Goal: Transaction & Acquisition: Purchase product/service

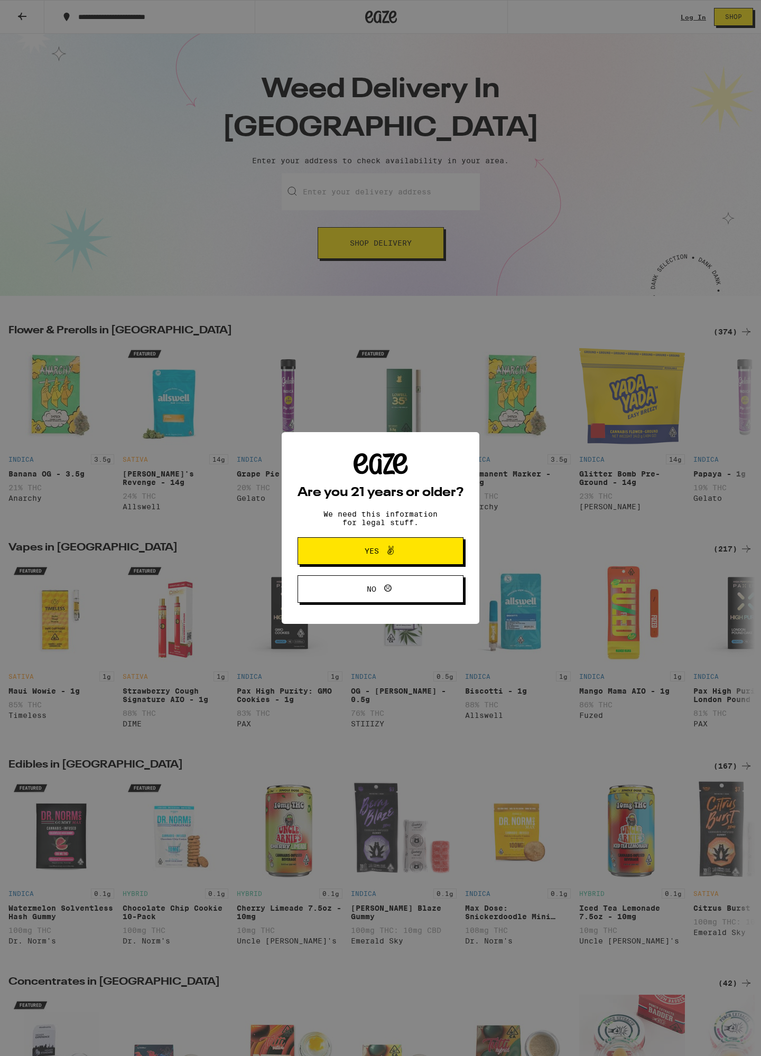
click at [364, 550] on span "Yes" at bounding box center [380, 551] width 80 height 14
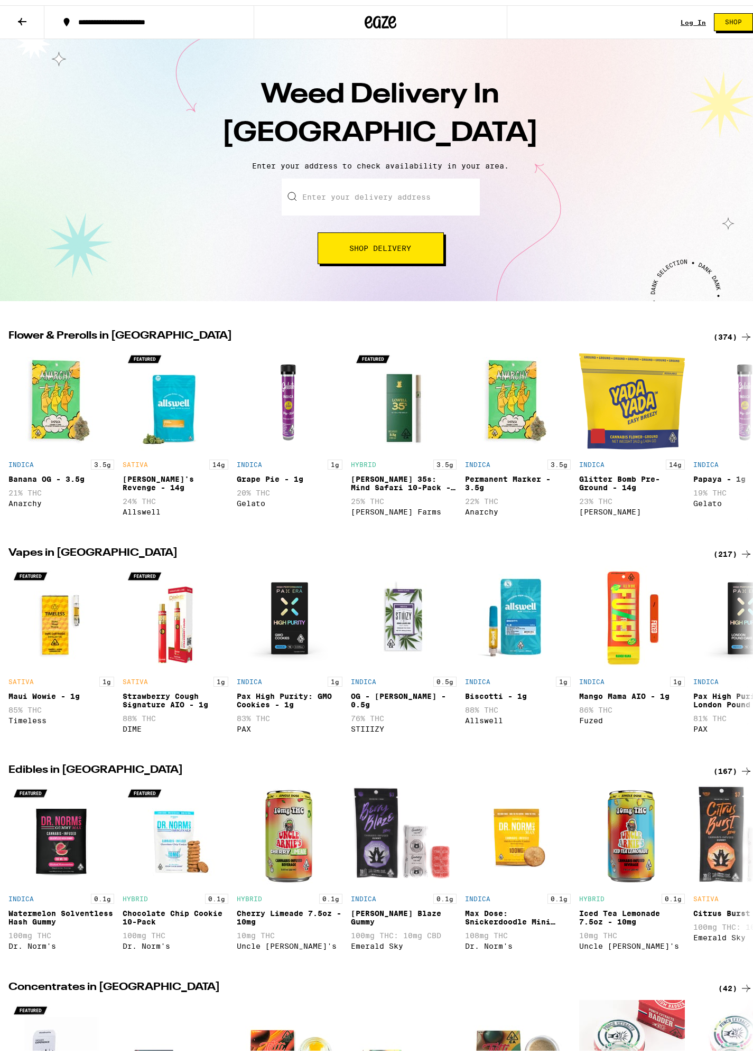
click at [685, 16] on link "Log In" at bounding box center [692, 17] width 25 height 7
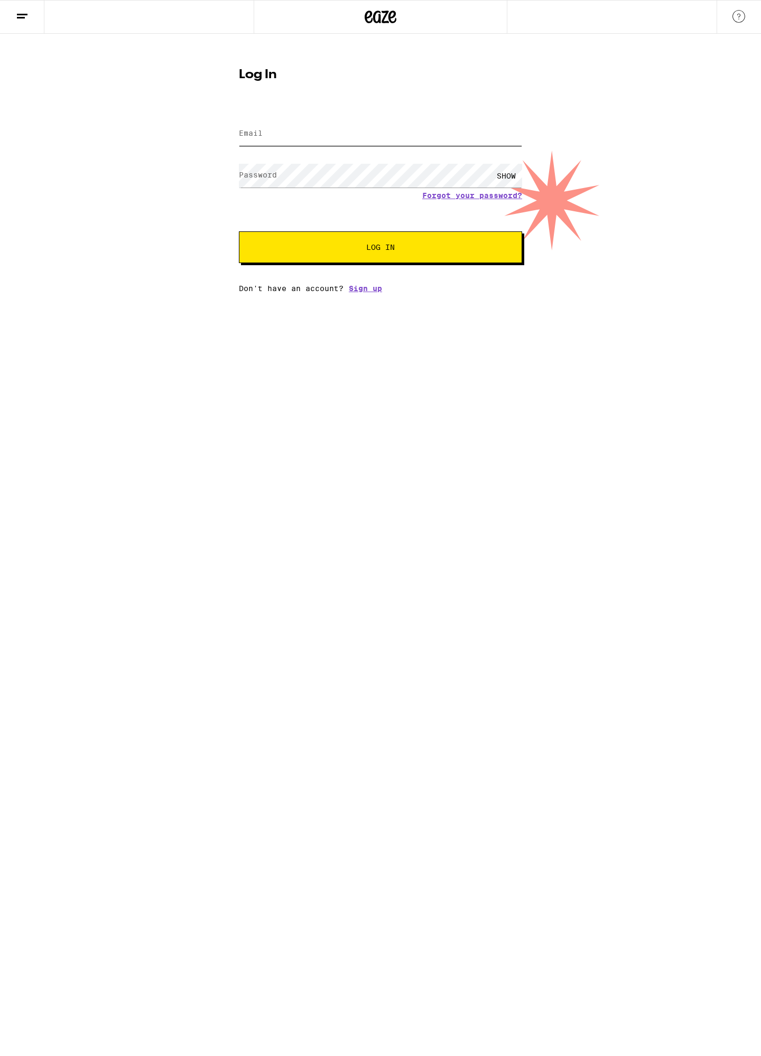
type input "[EMAIL_ADDRESS][DOMAIN_NAME]"
click at [308, 244] on button "Log In" at bounding box center [380, 247] width 283 height 32
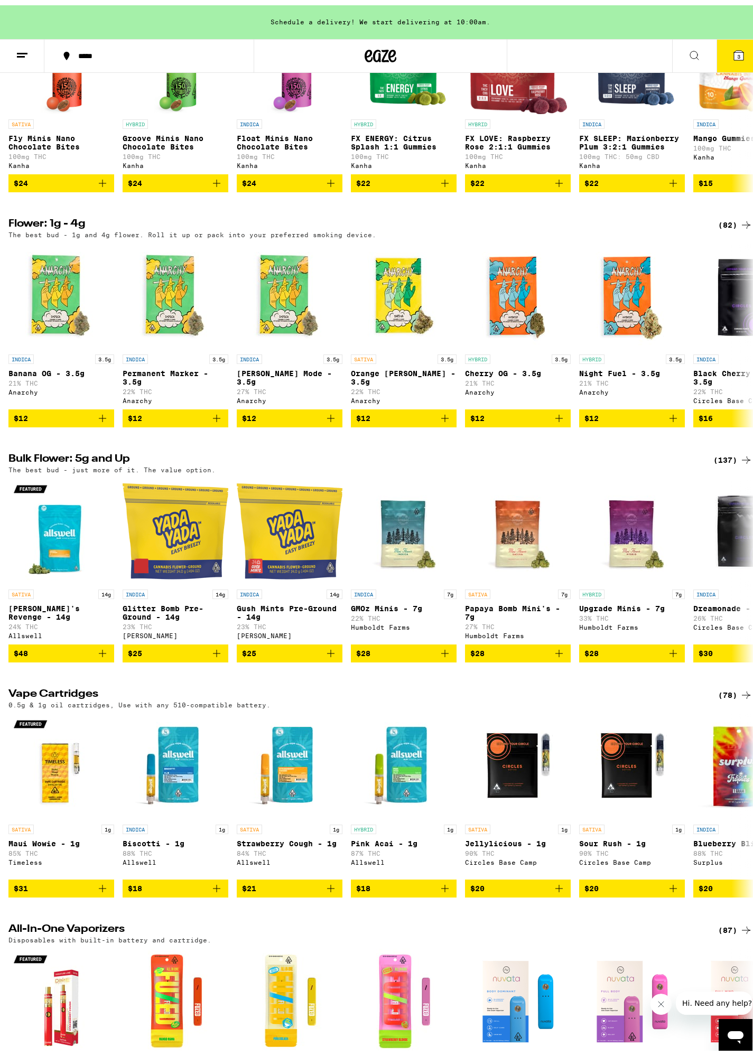
scroll to position [555, 0]
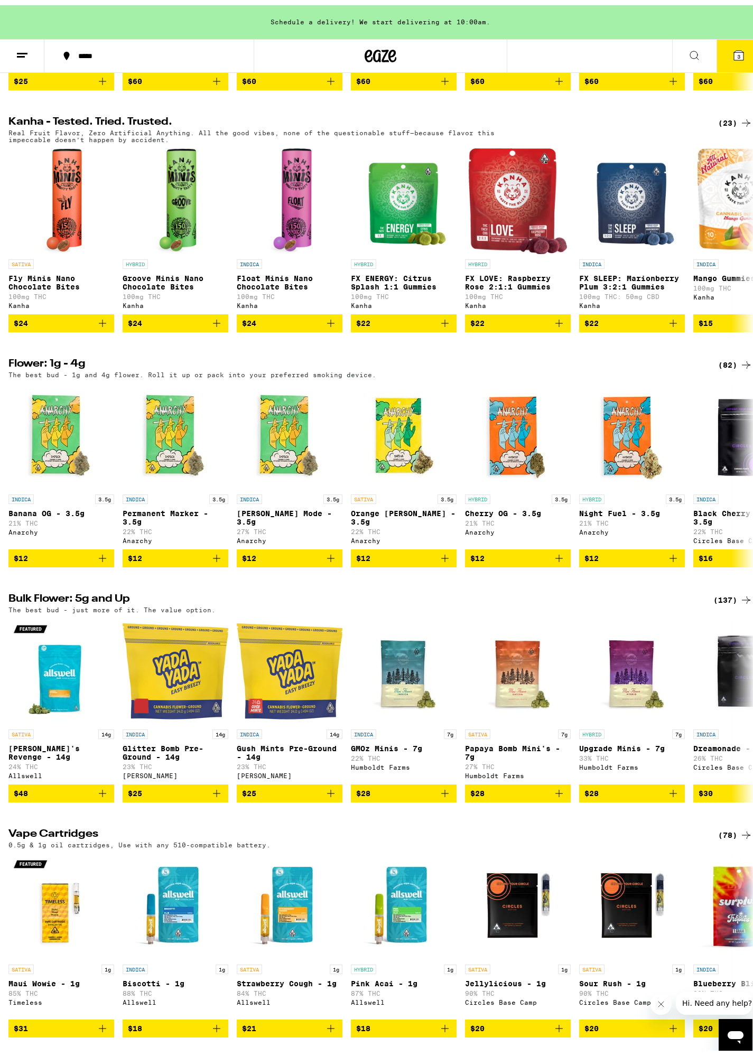
click at [25, 48] on line at bounding box center [22, 48] width 11 height 0
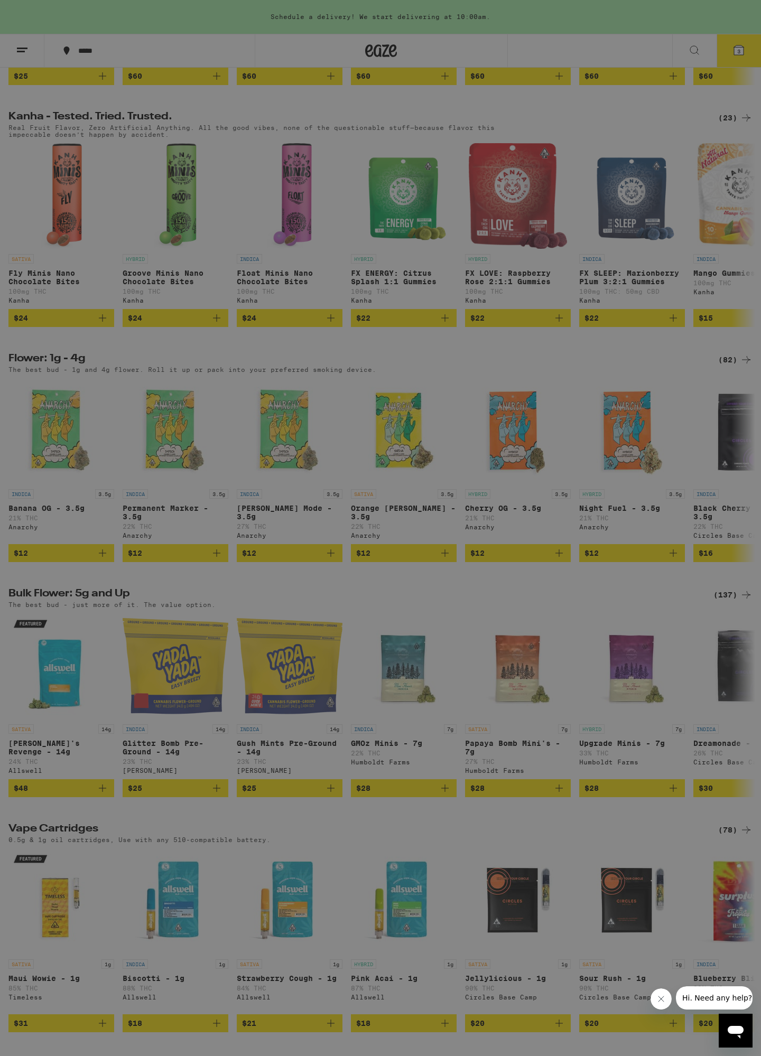
click at [113, 116] on div "Flower & Prerolls" at bounding box center [103, 116] width 99 height 13
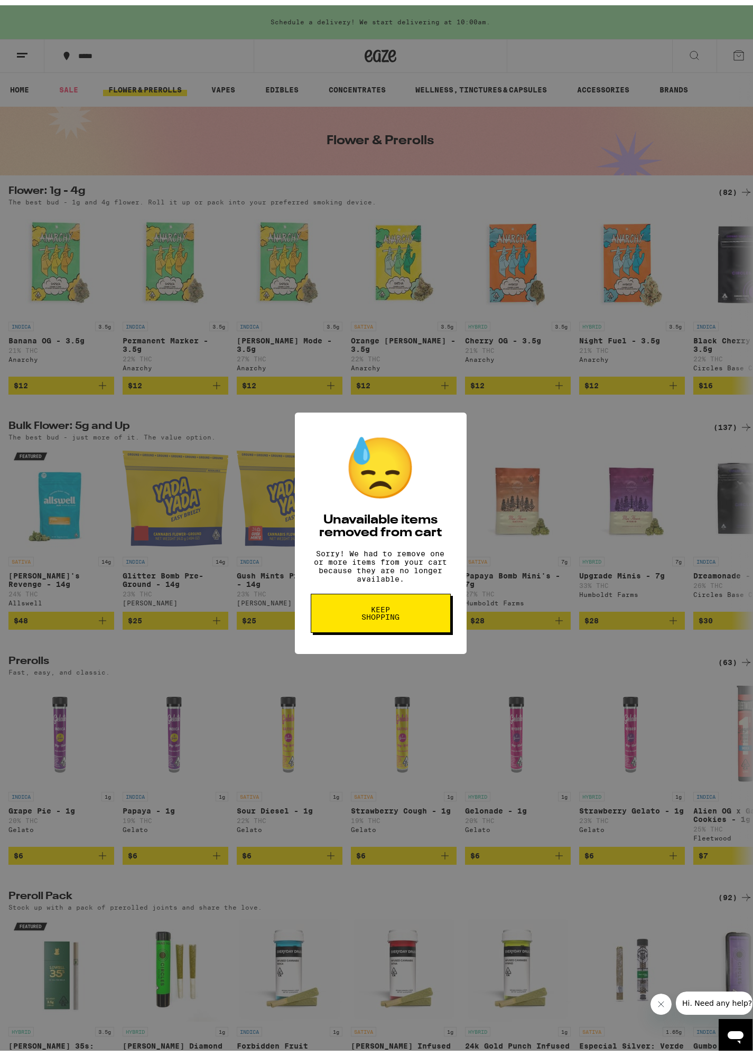
click at [329, 621] on button "Keep Shopping" at bounding box center [381, 607] width 140 height 39
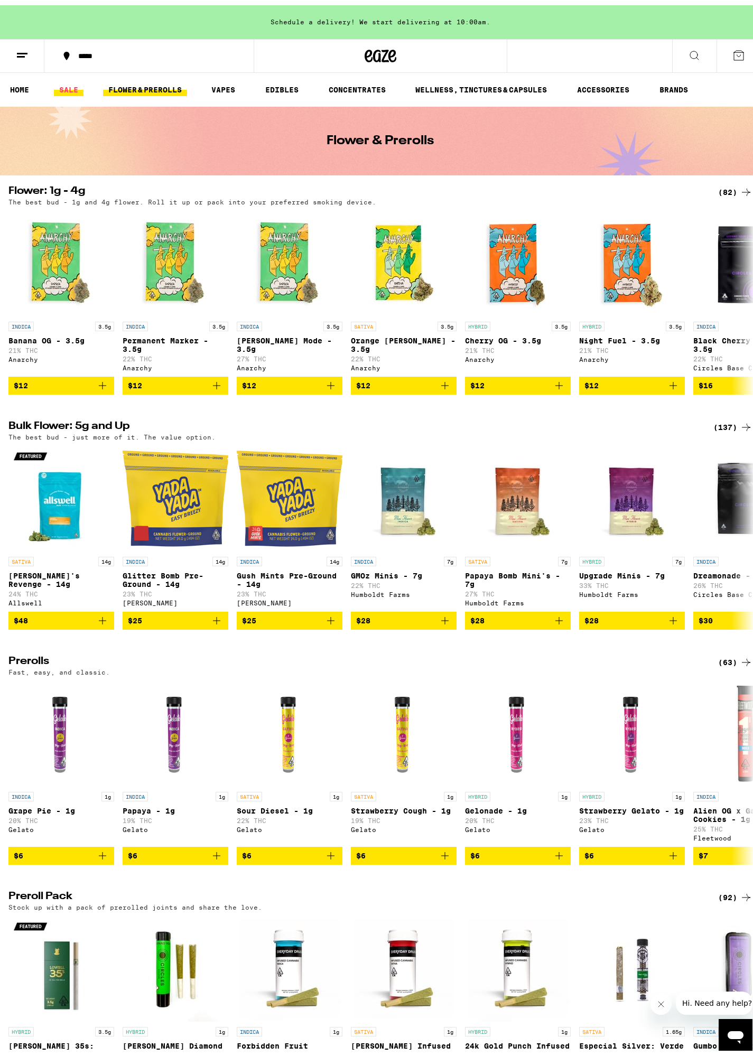
click at [62, 80] on link "SALE" at bounding box center [69, 84] width 30 height 13
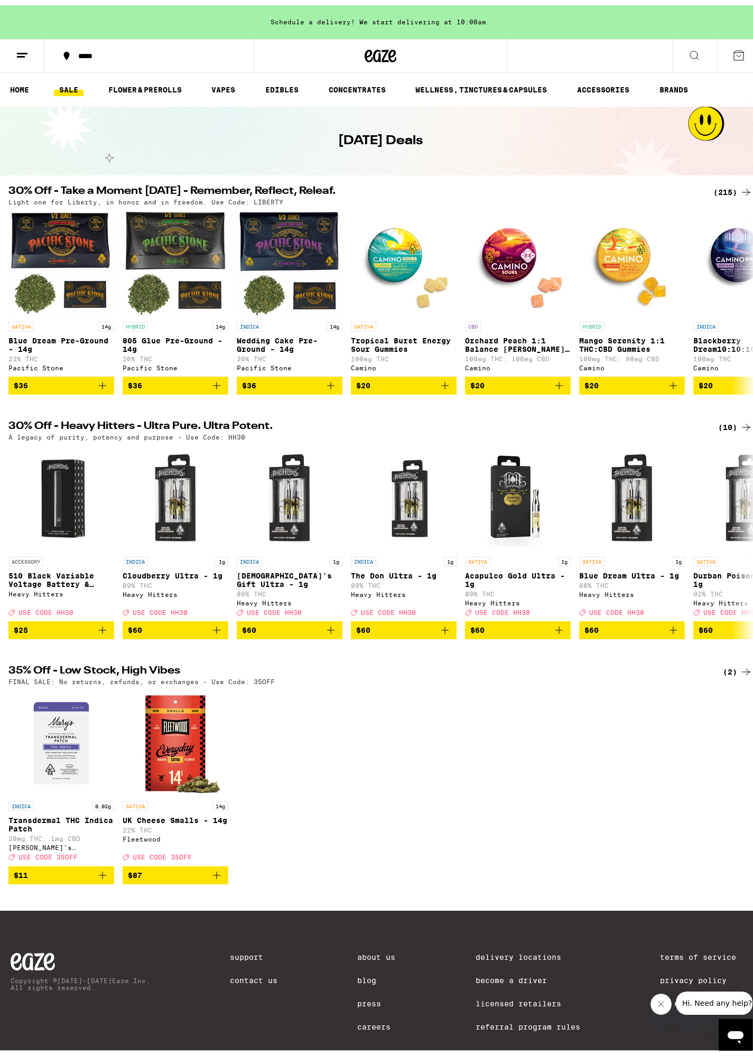
click at [23, 48] on line at bounding box center [22, 48] width 11 height 0
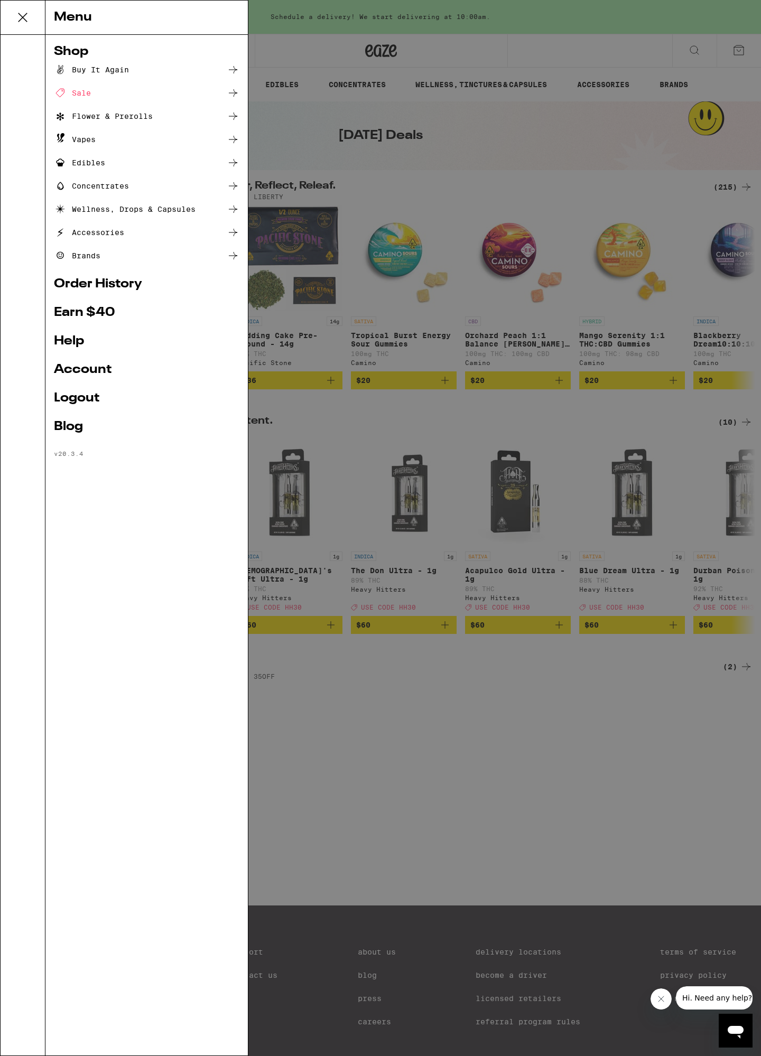
click at [103, 117] on div "Flower & Prerolls" at bounding box center [103, 116] width 99 height 13
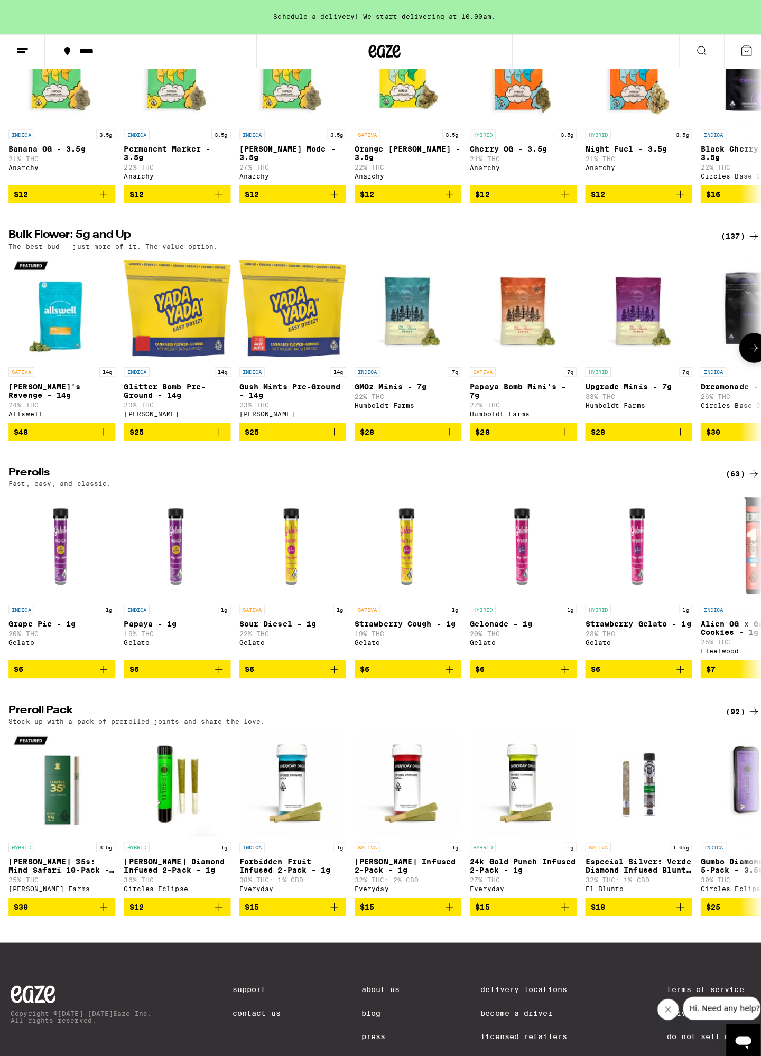
scroll to position [266, 0]
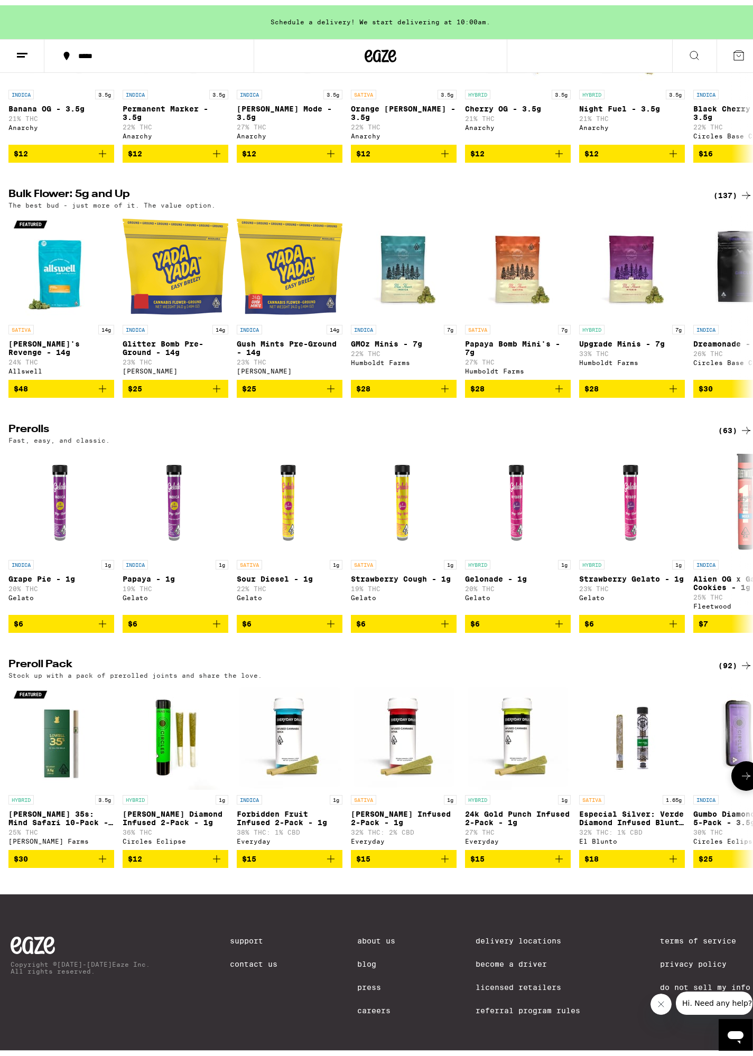
click at [331, 850] on icon "Add to bag" at bounding box center [330, 853] width 7 height 7
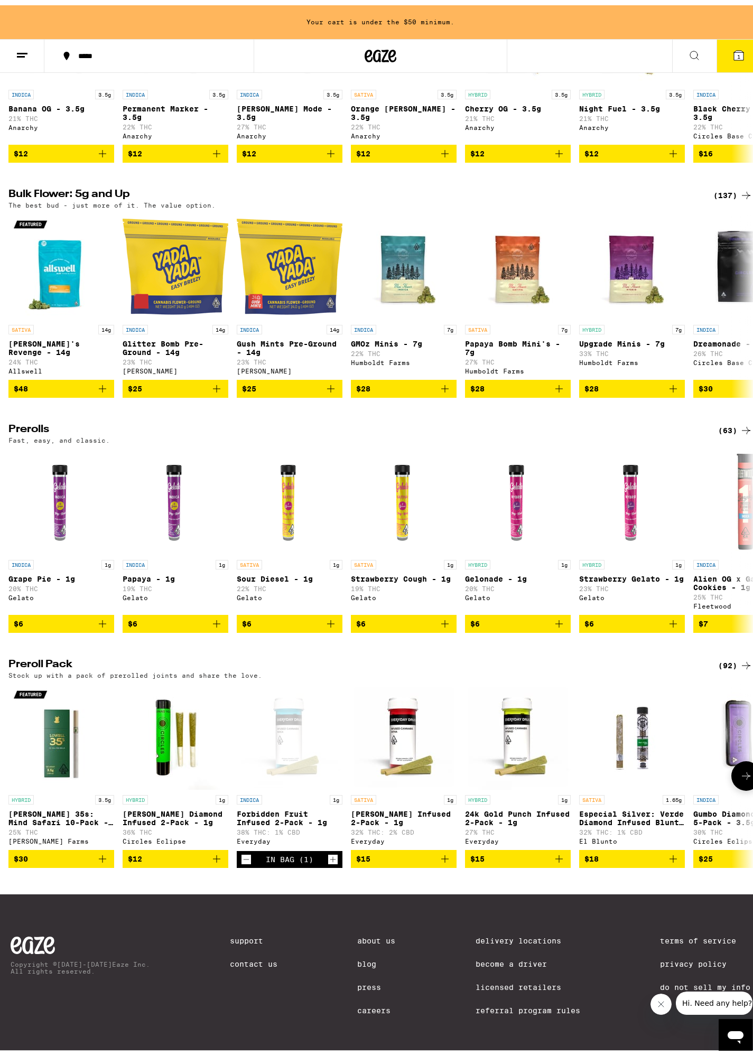
click at [216, 850] on icon "Add to bag" at bounding box center [216, 853] width 13 height 13
click at [674, 612] on icon "Add to bag" at bounding box center [673, 618] width 13 height 13
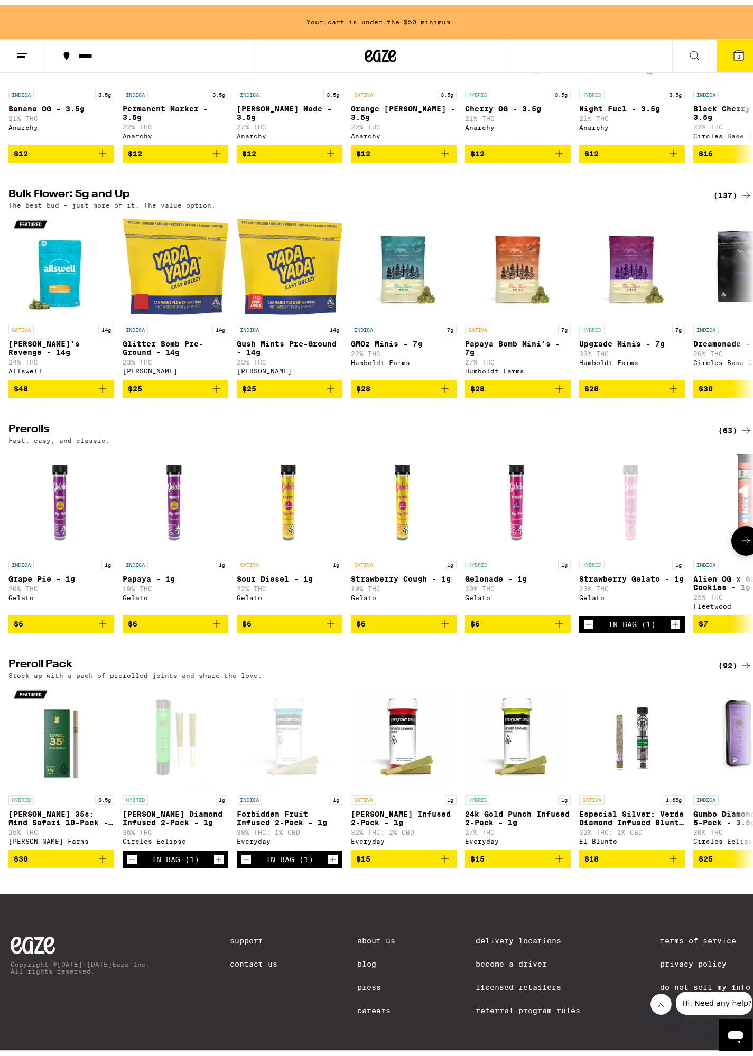
click at [447, 612] on icon "Add to bag" at bounding box center [444, 618] width 13 height 13
click at [101, 612] on icon "Add to bag" at bounding box center [102, 618] width 13 height 13
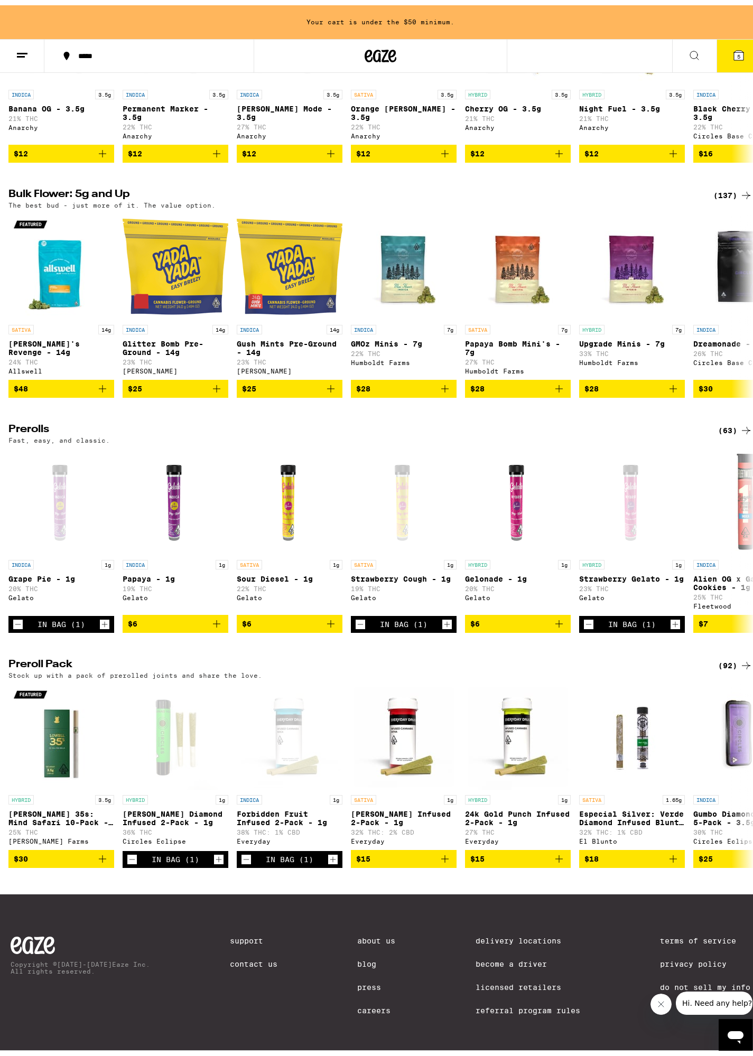
click at [734, 50] on icon at bounding box center [739, 50] width 10 height 10
